Goal: Task Accomplishment & Management: Manage account settings

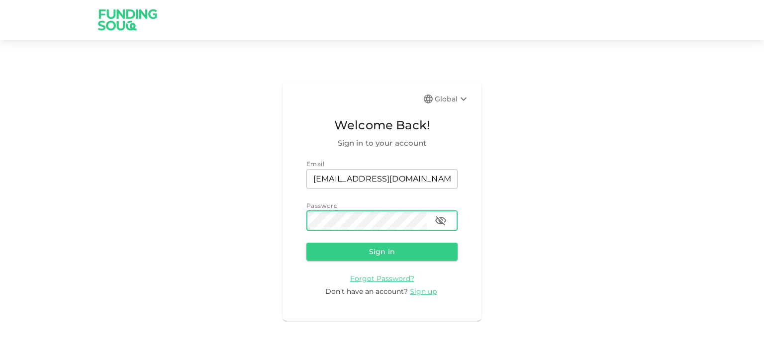
click at [307, 243] on button "Sign in" at bounding box center [382, 252] width 151 height 18
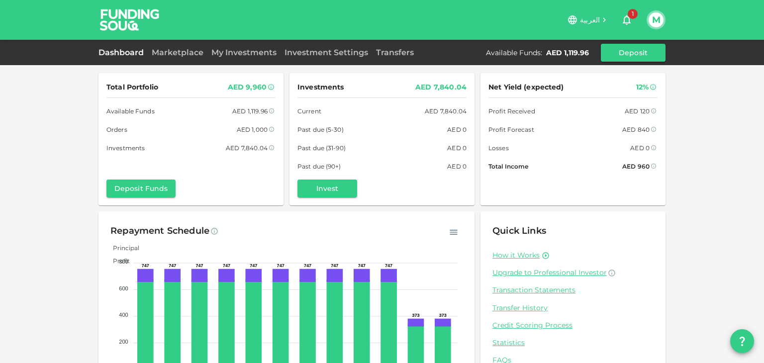
click at [231, 50] on link "My Investments" at bounding box center [244, 52] width 73 height 9
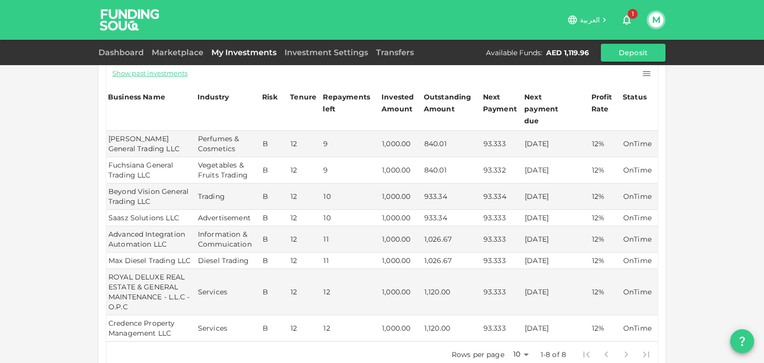
scroll to position [199, 0]
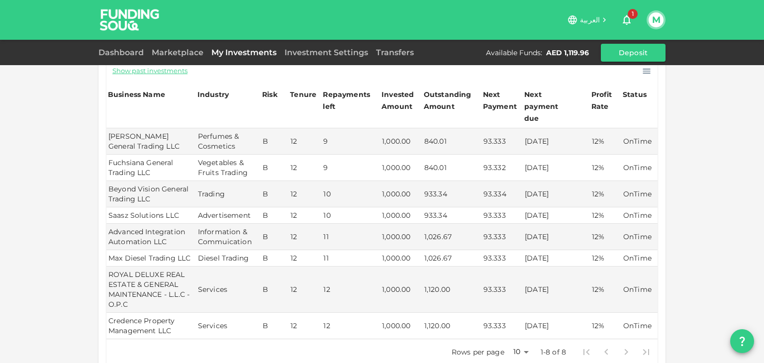
click at [93, 297] on div "My Orders Business Name Industry Amount Risk Rating Type Profit Rate Abba Print…" at bounding box center [382, 137] width 764 height 673
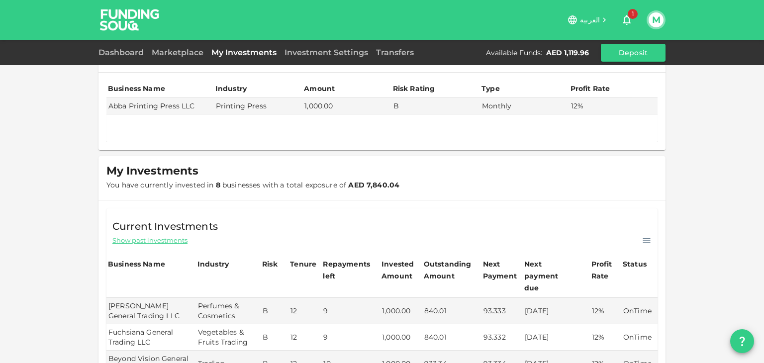
scroll to position [0, 0]
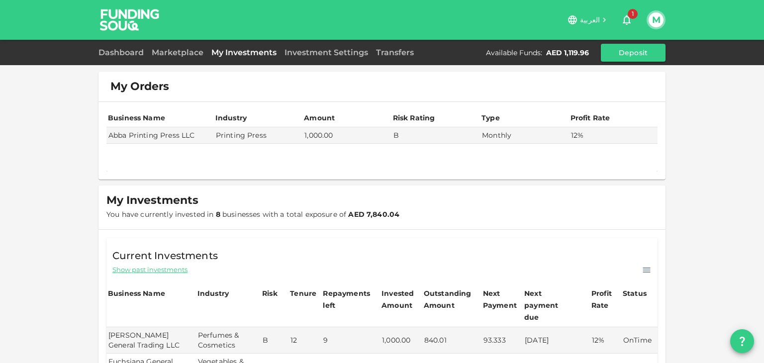
click at [137, 47] on div "Dashboard" at bounding box center [123, 53] width 49 height 12
click at [130, 56] on link "Dashboard" at bounding box center [123, 52] width 49 height 9
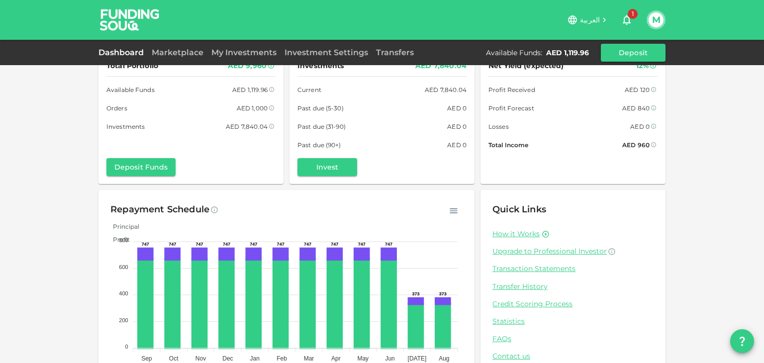
scroll to position [50, 0]
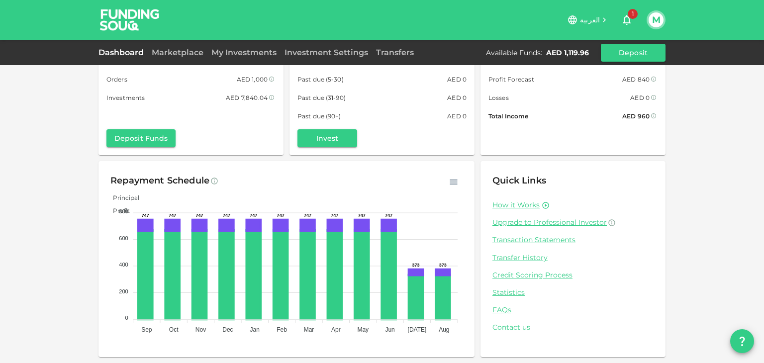
click at [516, 331] on link "Contact us" at bounding box center [573, 327] width 161 height 9
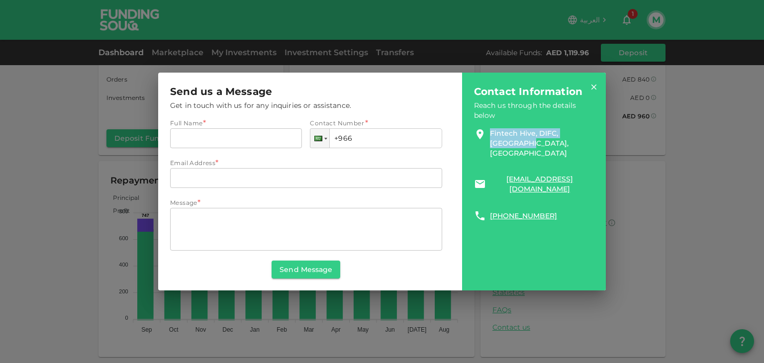
drag, startPoint x: 467, startPoint y: 130, endPoint x: 522, endPoint y: 148, distance: 57.6
click at [522, 148] on div "Contact Information Reach us through the details below Fintech Hive, DIFC, [GEO…" at bounding box center [534, 182] width 144 height 218
copy link "Fintech Hive, DIFC, [GEOGRAPHIC_DATA], [GEOGRAPHIC_DATA]"
click at [539, 150] on div "Fintech Hive, DIFC, [GEOGRAPHIC_DATA], [GEOGRAPHIC_DATA] [EMAIL_ADDRESS][DOMAIN…" at bounding box center [534, 171] width 120 height 102
click at [589, 90] on div "Contact Information Reach us through the details below Fintech Hive, DIFC, [GEO…" at bounding box center [534, 153] width 120 height 137
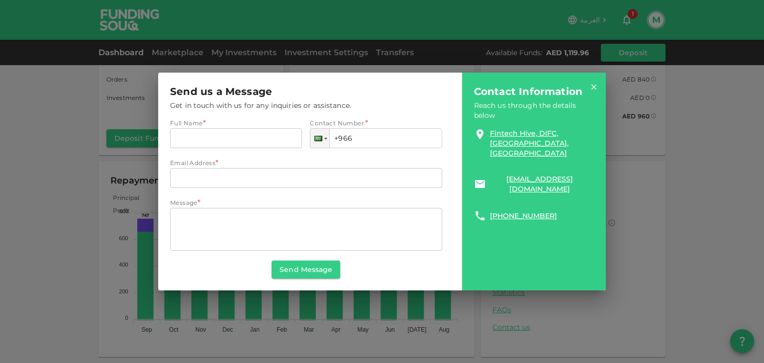
click at [590, 82] on div "Contact Information Reach us through the details below Fintech Hive, DIFC, [GEO…" at bounding box center [534, 182] width 144 height 218
click at [595, 84] on icon at bounding box center [594, 87] width 9 height 9
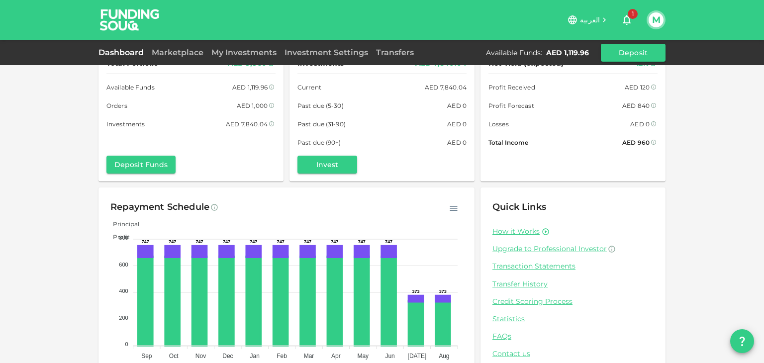
scroll to position [0, 0]
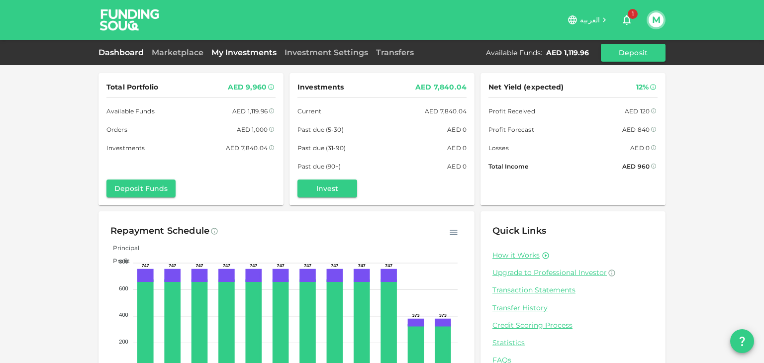
click at [237, 53] on link "My Investments" at bounding box center [244, 52] width 73 height 9
